Goal: Transaction & Acquisition: Obtain resource

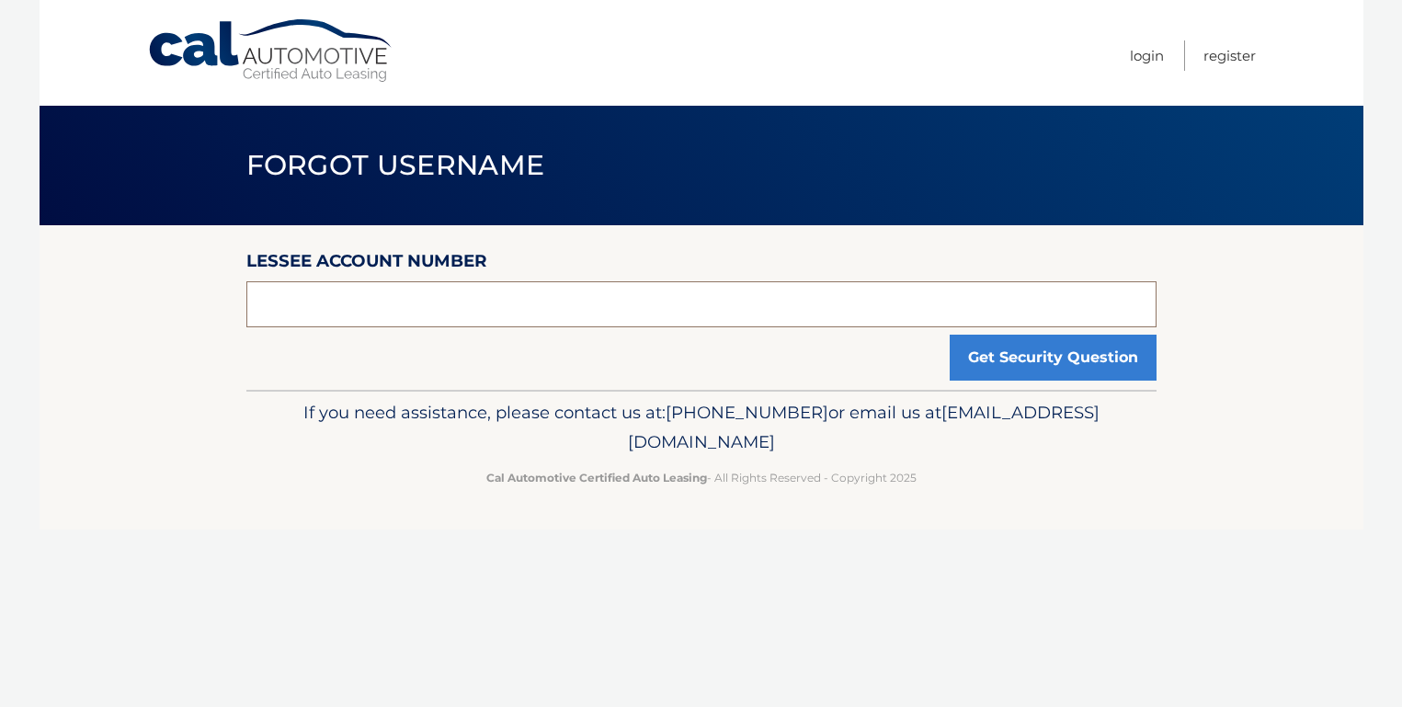
click at [576, 313] on input "text" at bounding box center [701, 304] width 910 height 46
click at [763, 305] on input "text" at bounding box center [701, 304] width 910 height 46
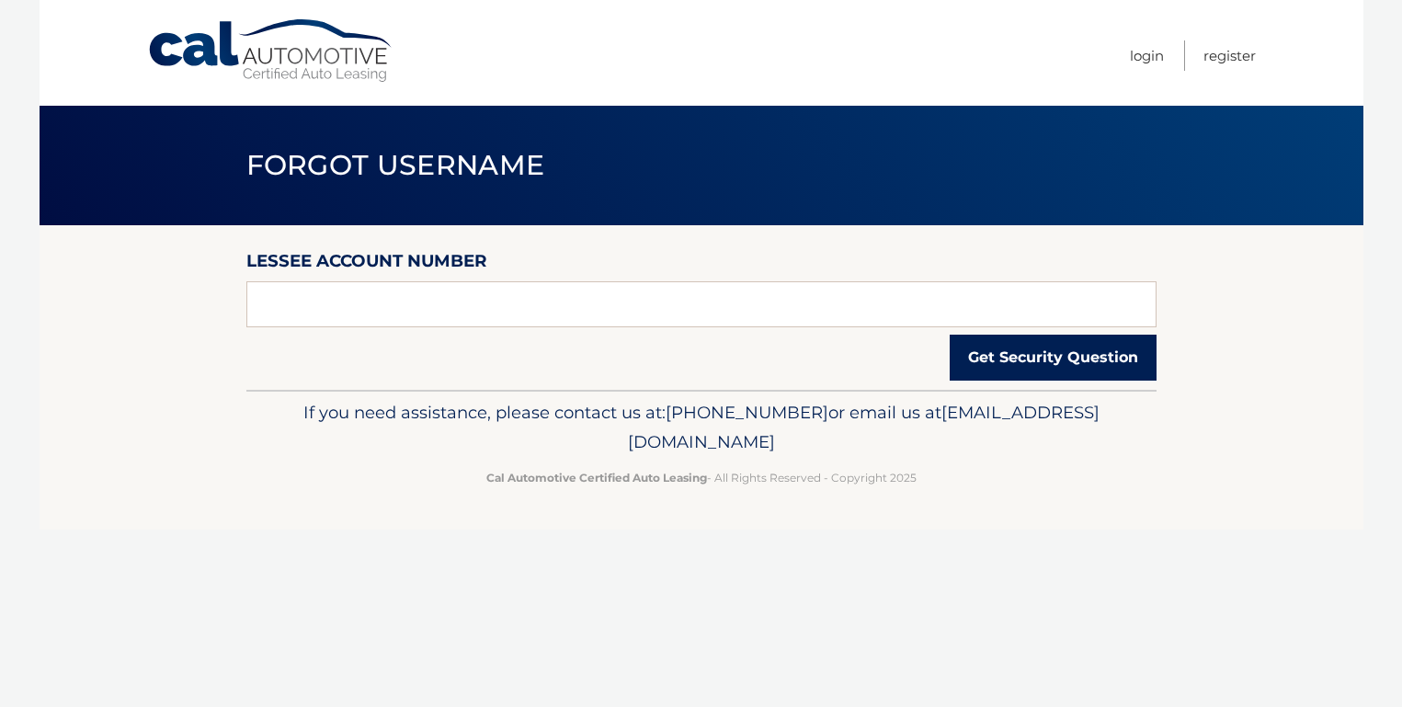
click at [1011, 363] on button "Get Security Question" at bounding box center [1053, 358] width 207 height 46
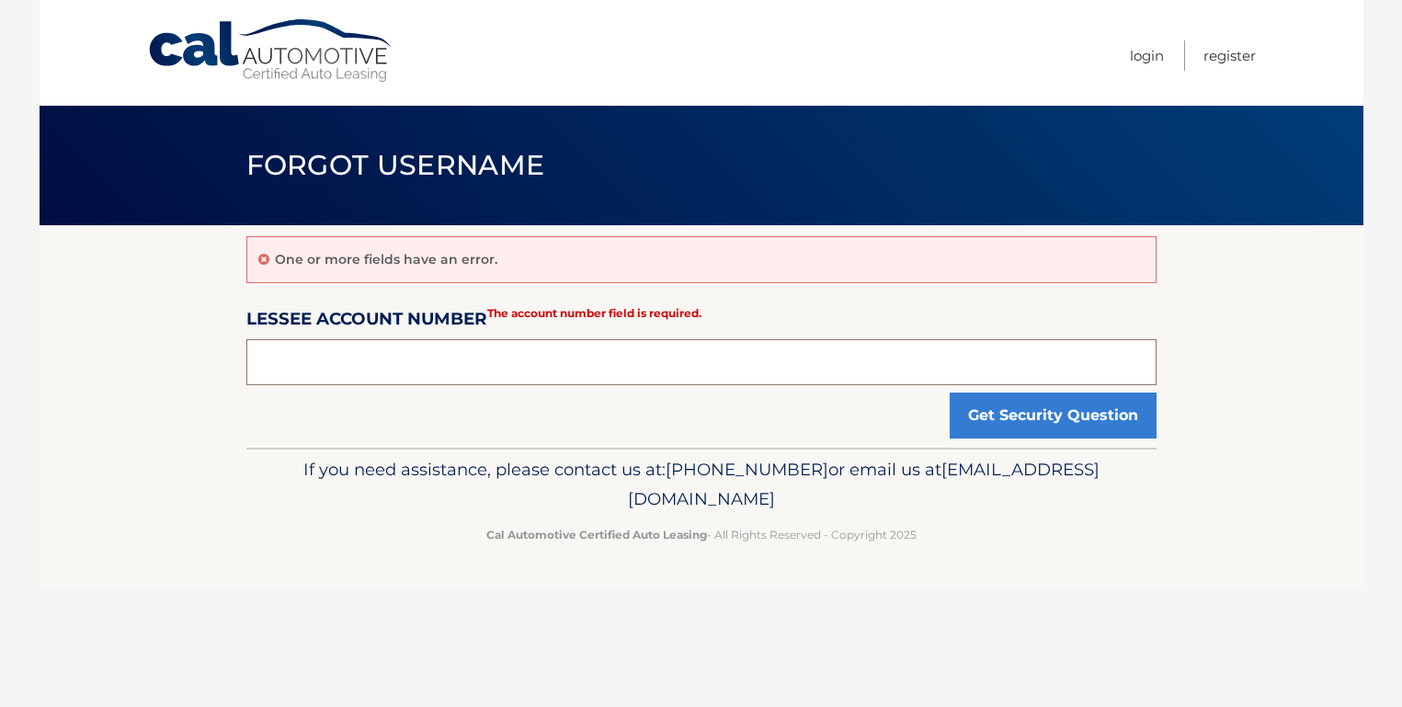
click at [646, 345] on input "text" at bounding box center [701, 362] width 910 height 46
drag, startPoint x: 400, startPoint y: 480, endPoint x: 509, endPoint y: 496, distance: 110.5
click at [509, 496] on p "If you need assistance, please contact us at: 609-807-3200 or email us at Custo…" at bounding box center [701, 484] width 886 height 59
click at [509, 495] on p "If you need assistance, please contact us at: 609-807-3200 or email us at Custo…" at bounding box center [701, 484] width 886 height 59
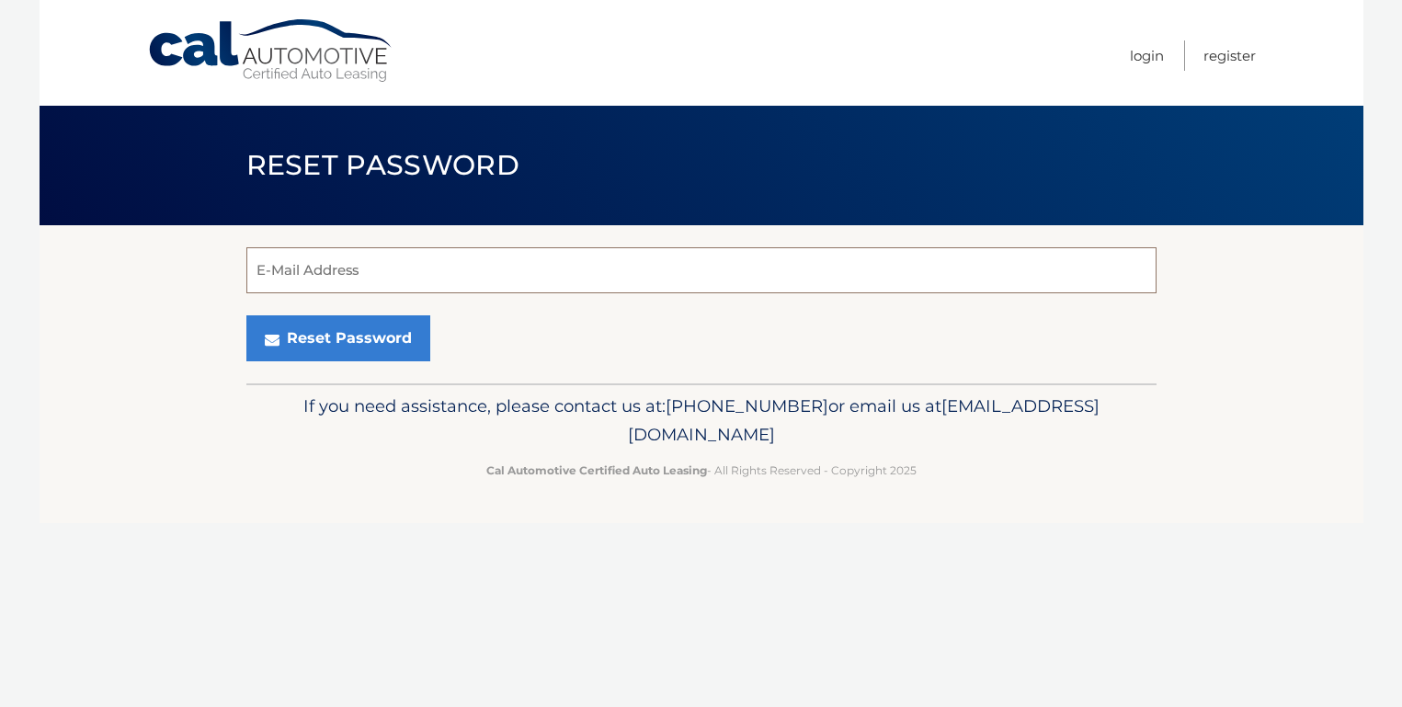
click at [468, 261] on input "E-Mail Address" at bounding box center [701, 270] width 910 height 46
type input "ELIZABETHGUINAN4@GMAIL.COM"
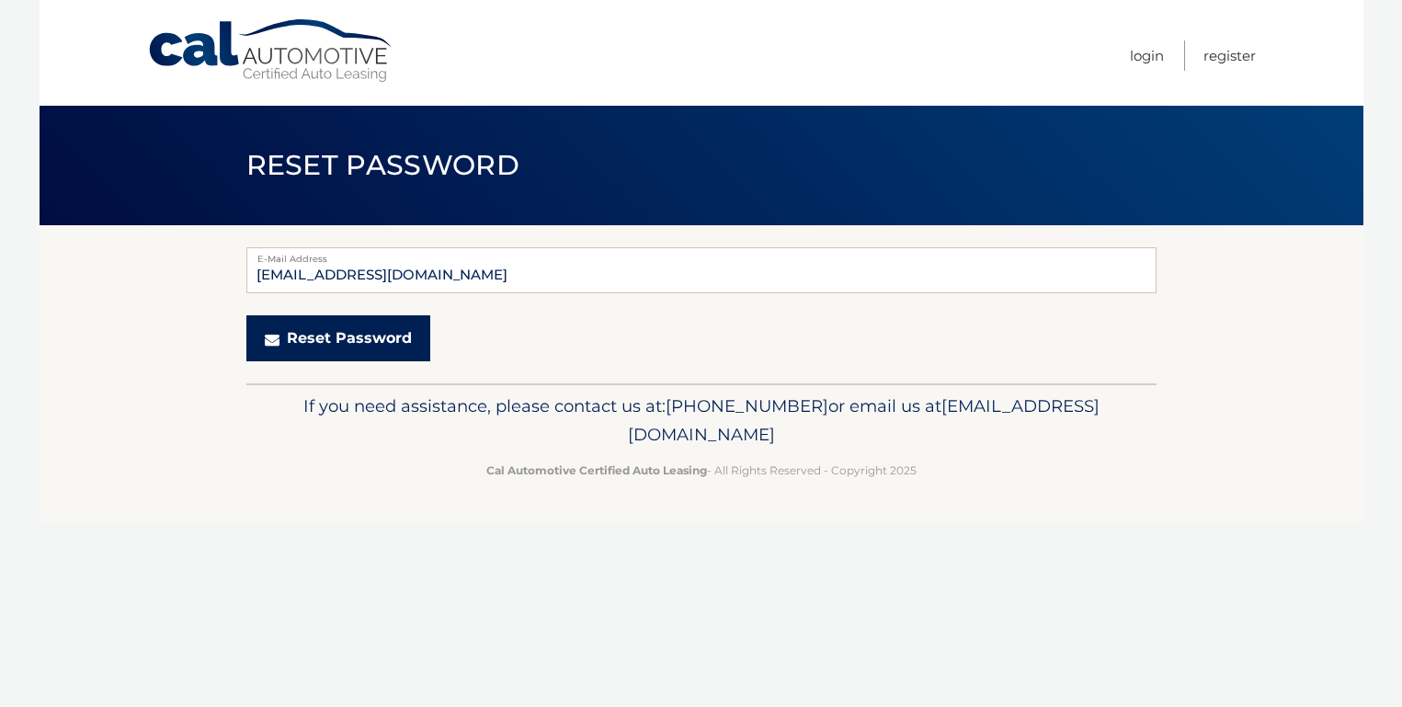
click at [347, 349] on button "Reset Password" at bounding box center [338, 338] width 184 height 46
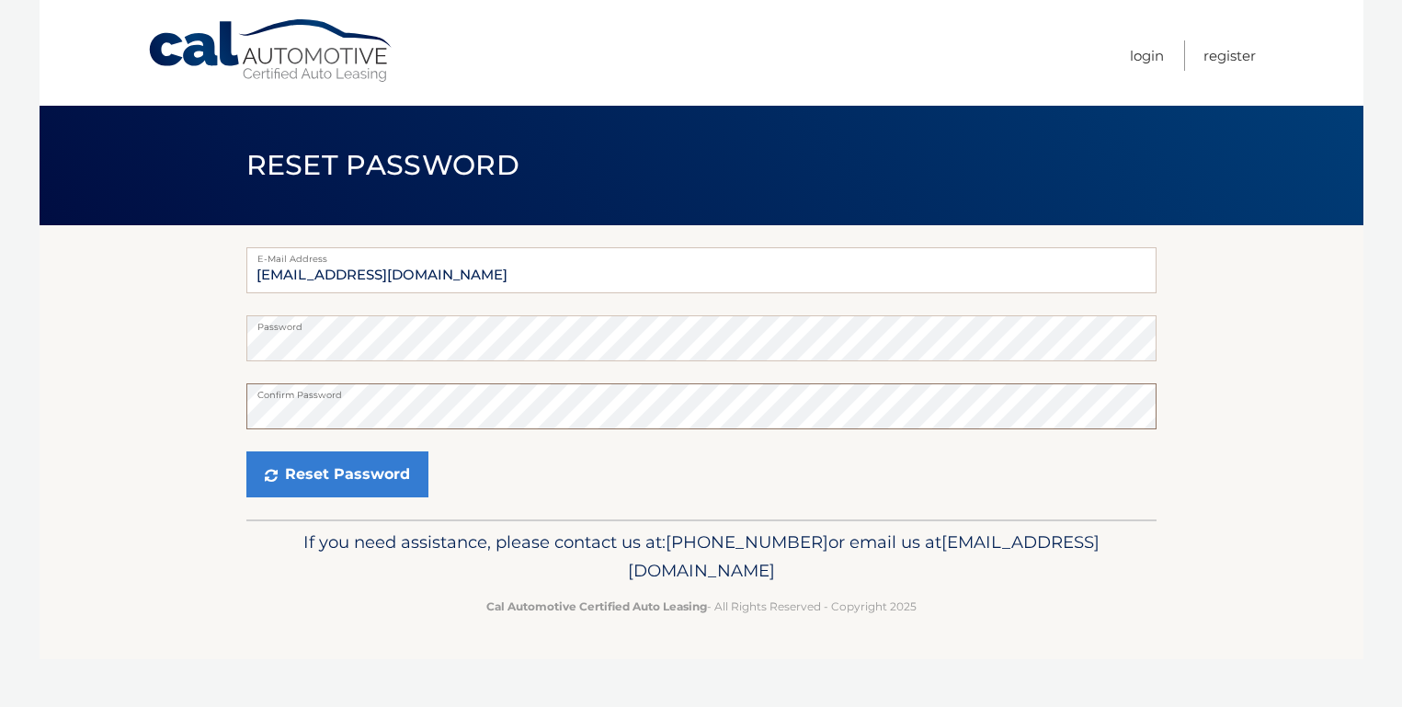
click at [246, 451] on button "Reset Password" at bounding box center [337, 474] width 182 height 46
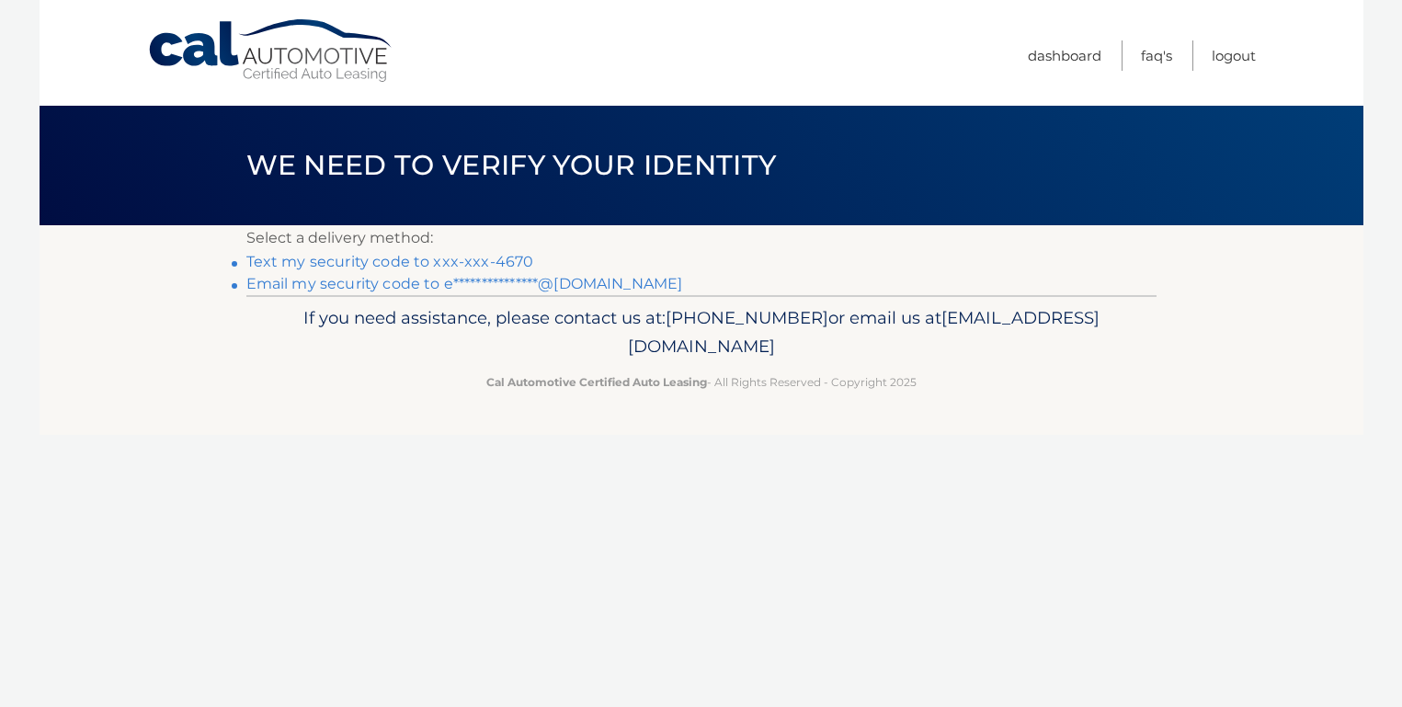
click at [496, 265] on link "Text my security code to xxx-xxx-4670" at bounding box center [390, 261] width 288 height 17
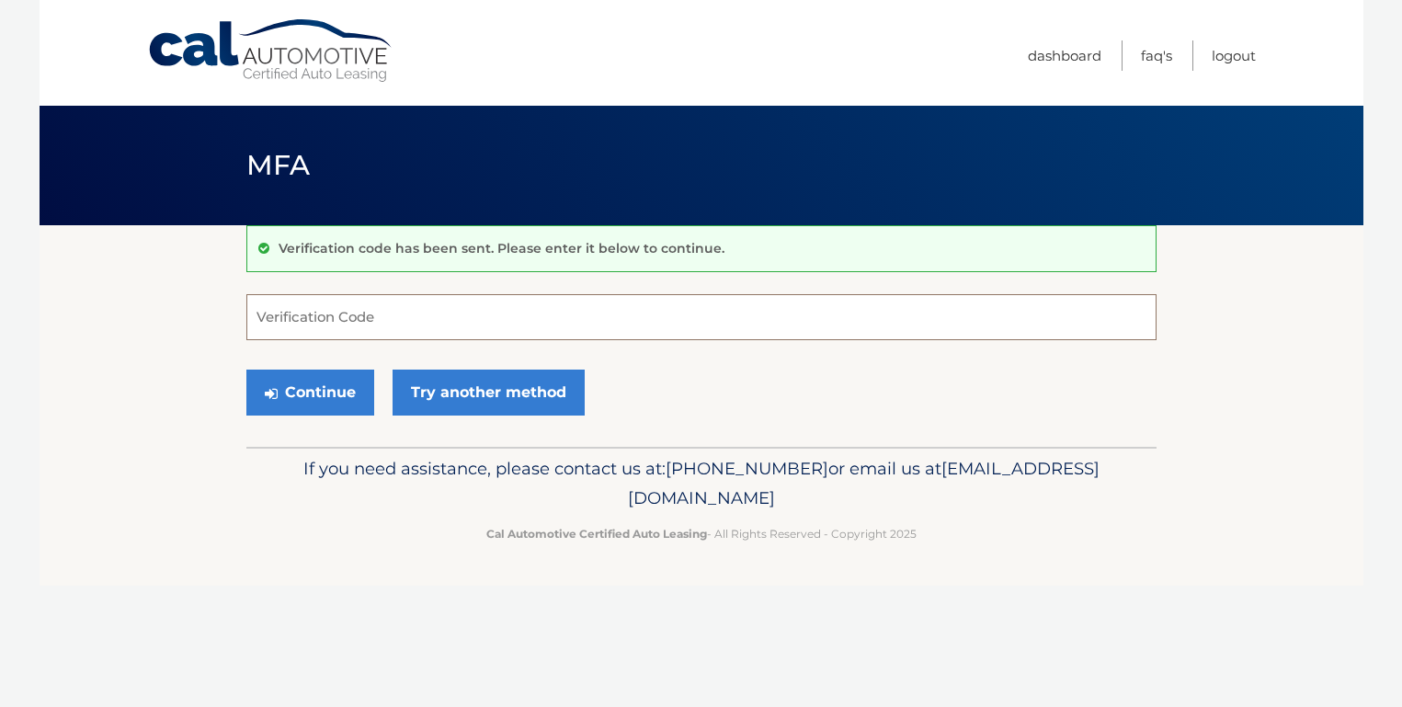
click at [427, 302] on input "Verification Code" at bounding box center [701, 317] width 910 height 46
type input "935252"
click at [290, 401] on button "Continue" at bounding box center [310, 393] width 128 height 46
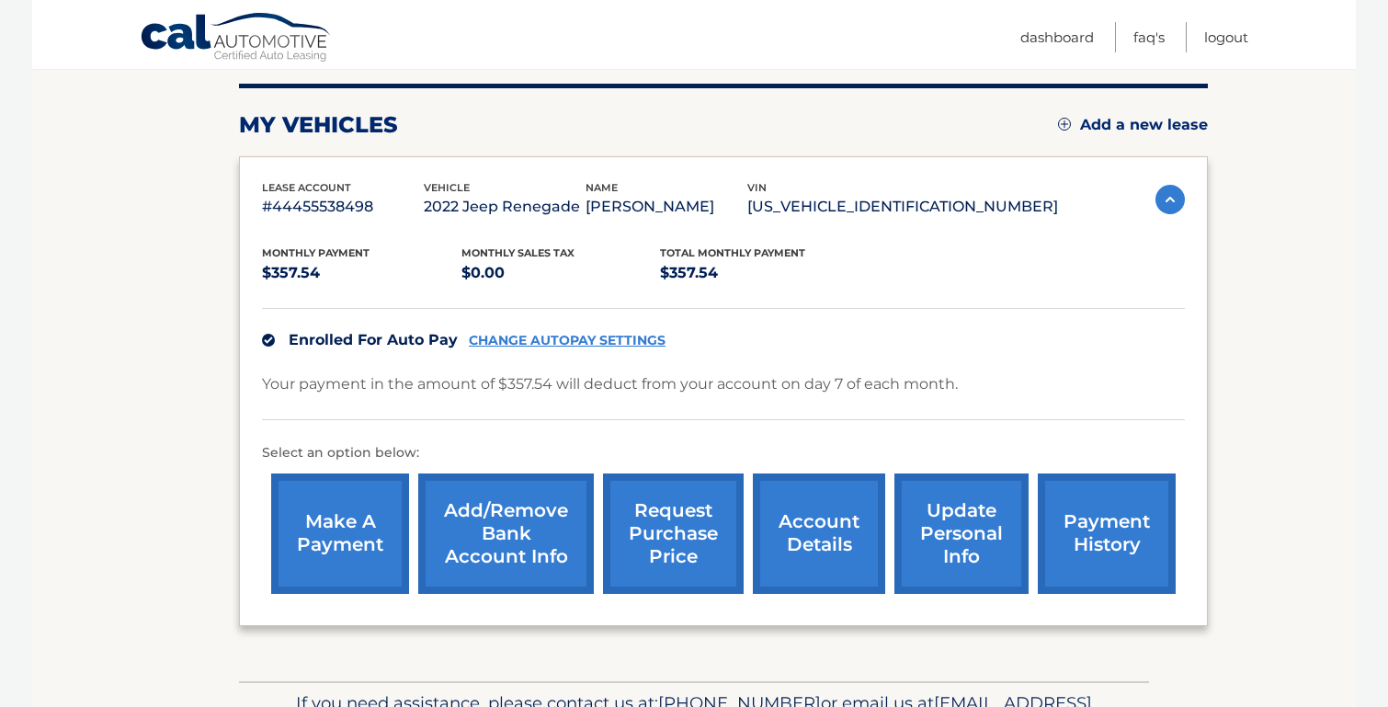
scroll to position [184, 0]
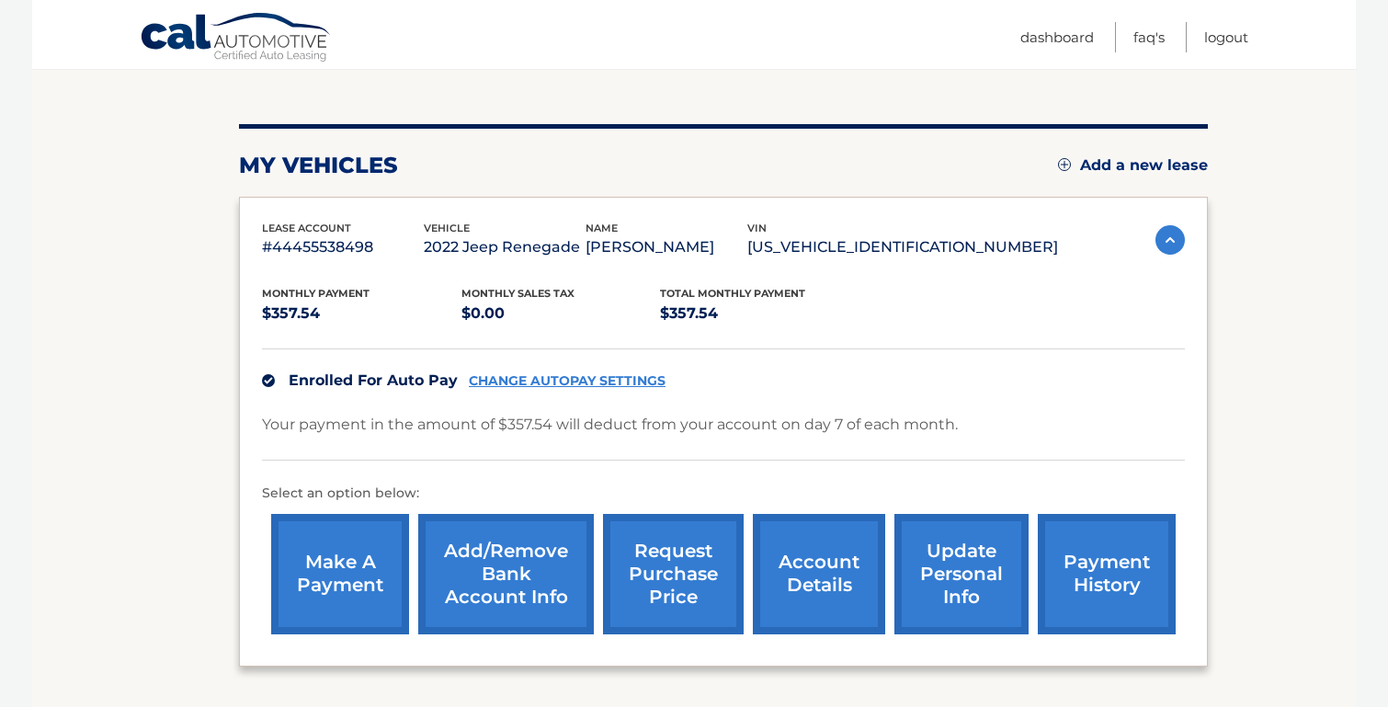
drag, startPoint x: 438, startPoint y: 428, endPoint x: 1031, endPoint y: 410, distance: 594.2
click at [1031, 410] on div "Monthly Payment $357.54 Monthly sales Tax $0.00 Total Monthly Payment $357.54 E…" at bounding box center [723, 451] width 923 height 383
click at [651, 582] on link "request purchase price" at bounding box center [673, 574] width 141 height 120
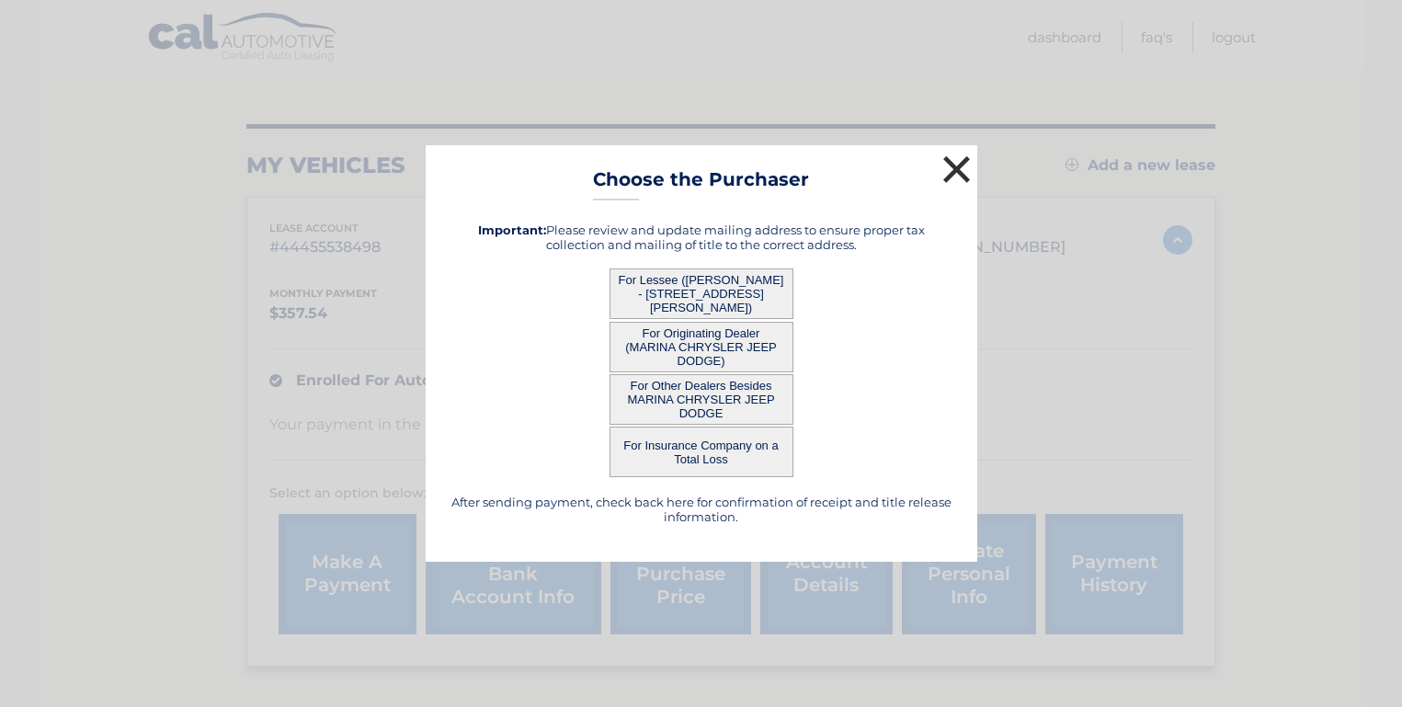
click at [950, 178] on button "×" at bounding box center [957, 169] width 37 height 37
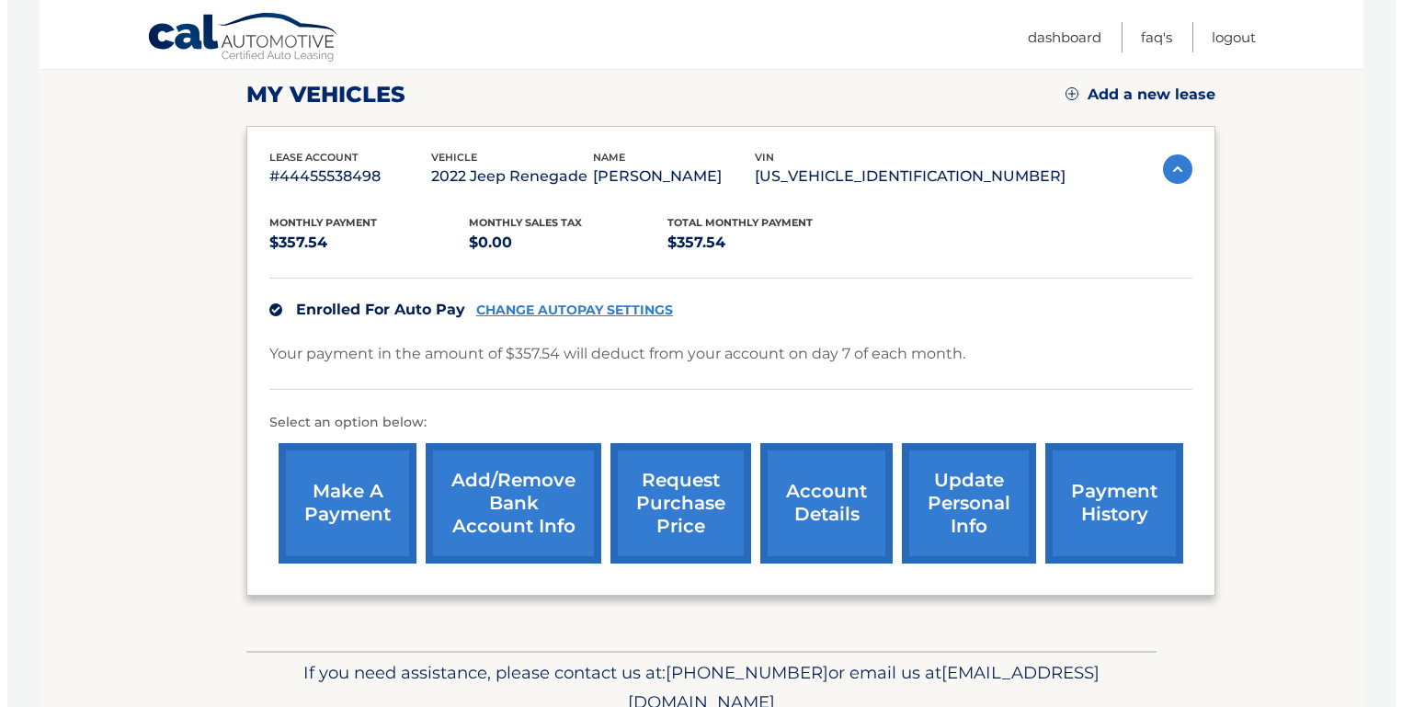
scroll to position [337, 0]
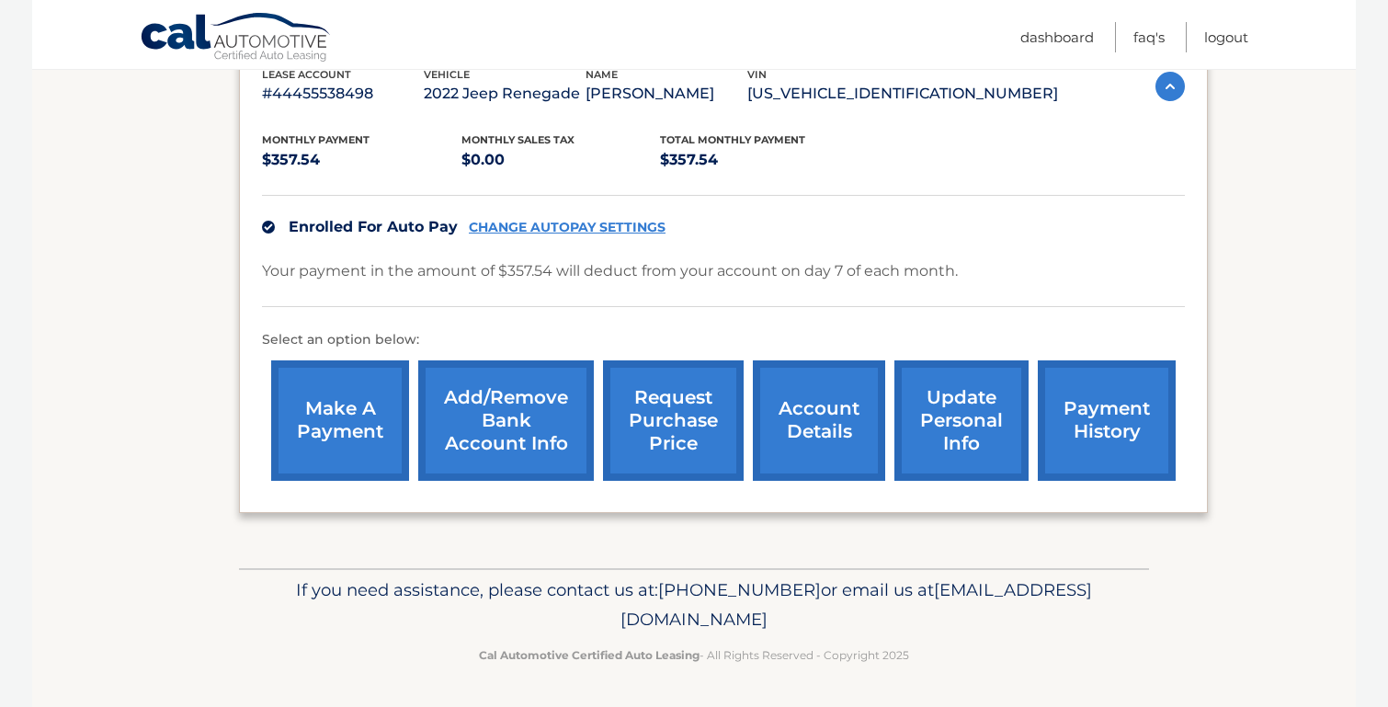
click at [650, 446] on link "request purchase price" at bounding box center [673, 420] width 141 height 120
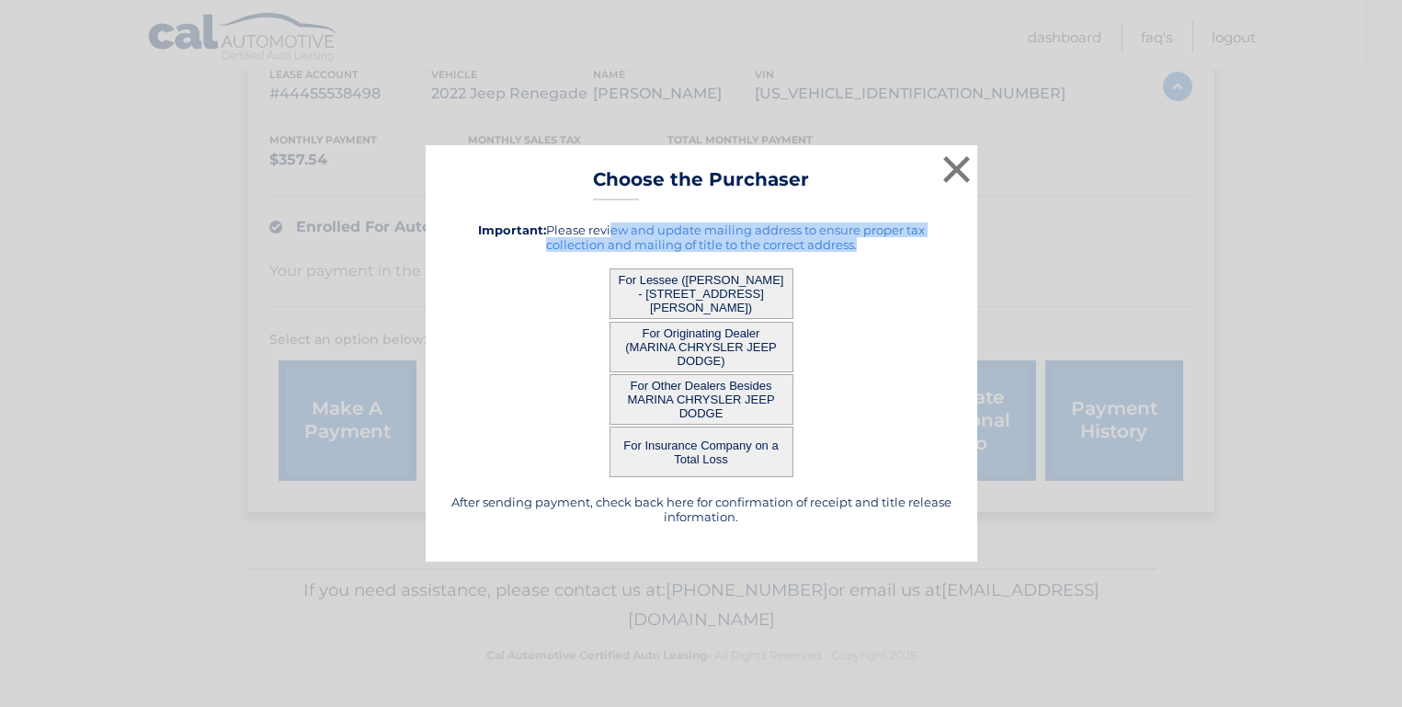
drag, startPoint x: 611, startPoint y: 234, endPoint x: 659, endPoint y: 263, distance: 55.7
click at [649, 258] on div "After sending payment, check back here for confirmation of receipt and title re…" at bounding box center [702, 373] width 506 height 331
click at [721, 297] on button "For Lessee ([PERSON_NAME] - [STREET_ADDRESS][PERSON_NAME])" at bounding box center [701, 293] width 184 height 51
click at [729, 301] on button "For Lessee ([PERSON_NAME] - [STREET_ADDRESS][PERSON_NAME])" at bounding box center [701, 293] width 184 height 51
click at [732, 302] on button "For Lessee ([PERSON_NAME] - [STREET_ADDRESS][PERSON_NAME])" at bounding box center [701, 293] width 184 height 51
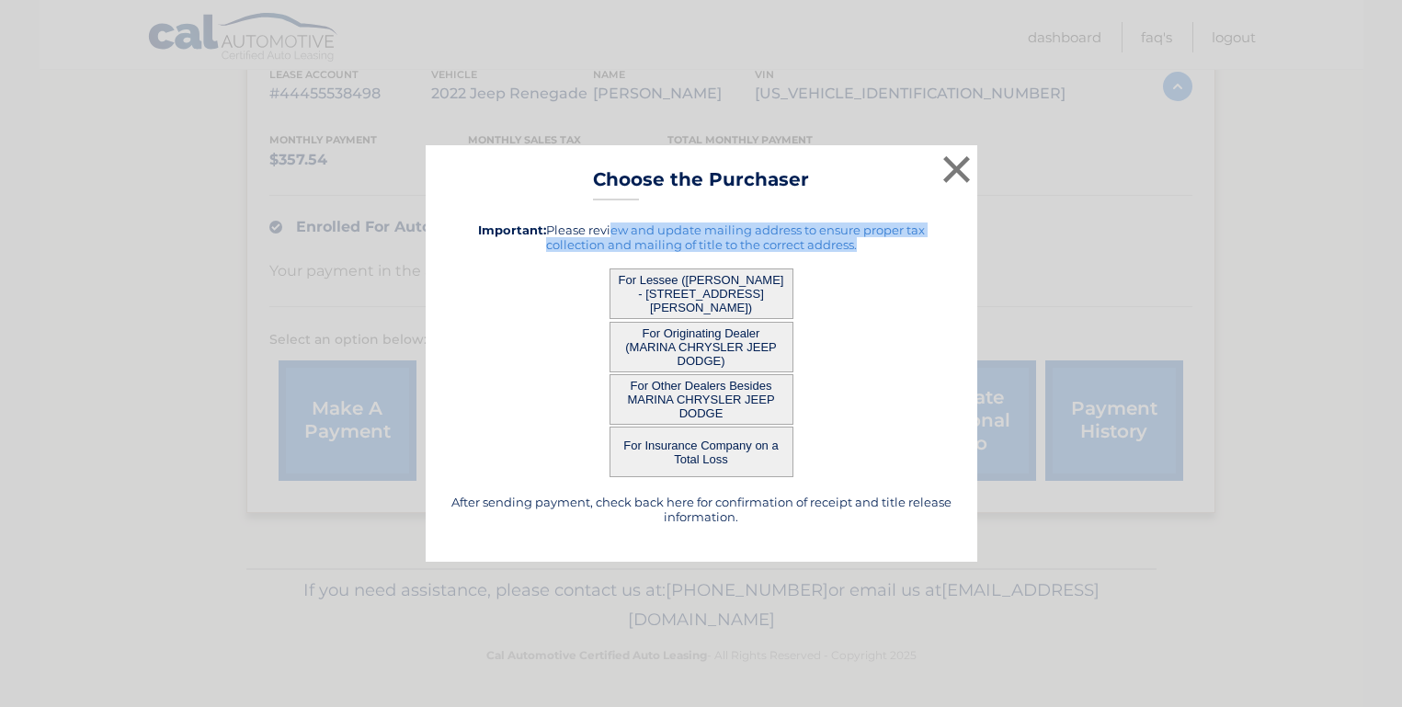
click at [732, 302] on button "For Lessee ([PERSON_NAME] - [STREET_ADDRESS][PERSON_NAME])" at bounding box center [701, 293] width 184 height 51
click at [721, 296] on button "For Lessee ([PERSON_NAME] - [STREET_ADDRESS][PERSON_NAME])" at bounding box center [701, 293] width 184 height 51
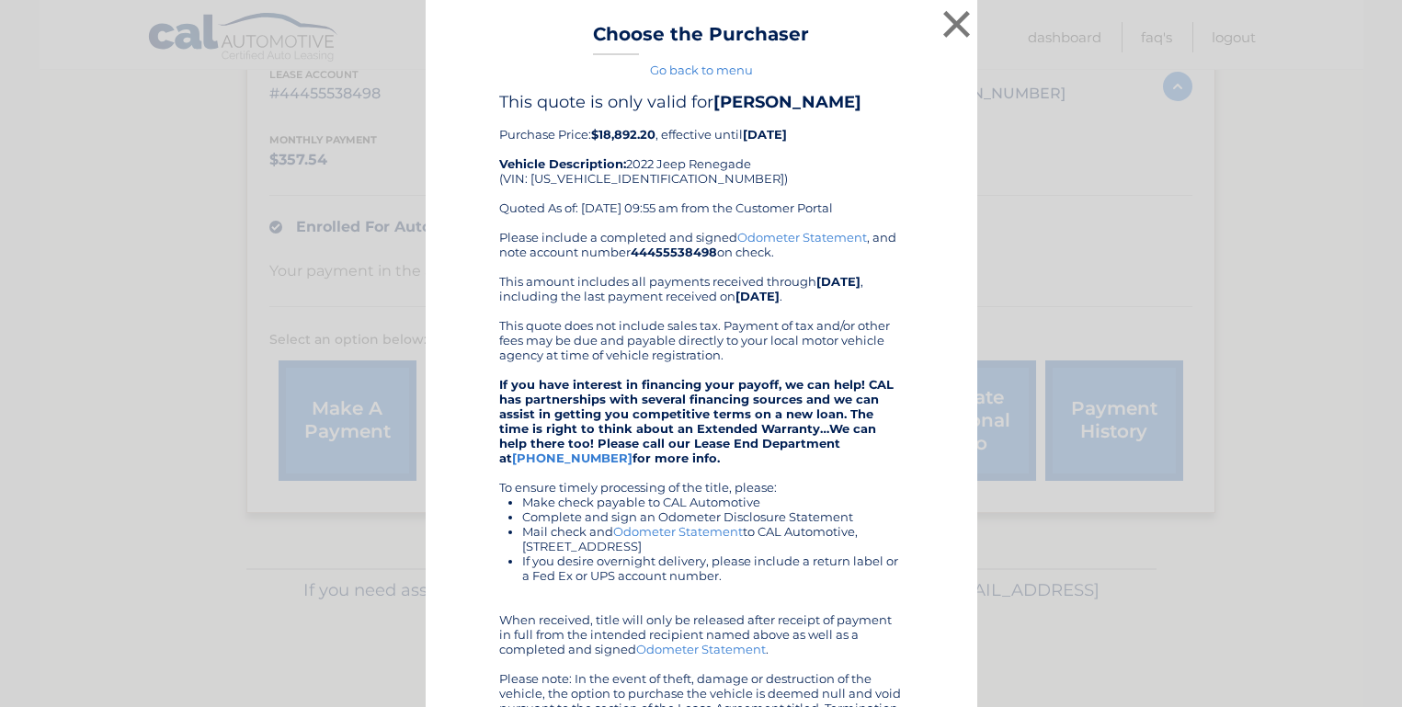
click at [721, 296] on div "× Choose the Purchaser Go back to menu After sending payment, check back here f…" at bounding box center [702, 445] width 552 height 891
drag, startPoint x: 657, startPoint y: 281, endPoint x: 779, endPoint y: 325, distance: 128.8
click at [779, 325] on div "Please include a completed and signed Odometer Statement , and note account num…" at bounding box center [701, 480] width 404 height 500
click at [780, 325] on div "Please include a completed and signed Odometer Statement , and note account num…" at bounding box center [701, 480] width 404 height 500
